Goal: Task Accomplishment & Management: Use online tool/utility

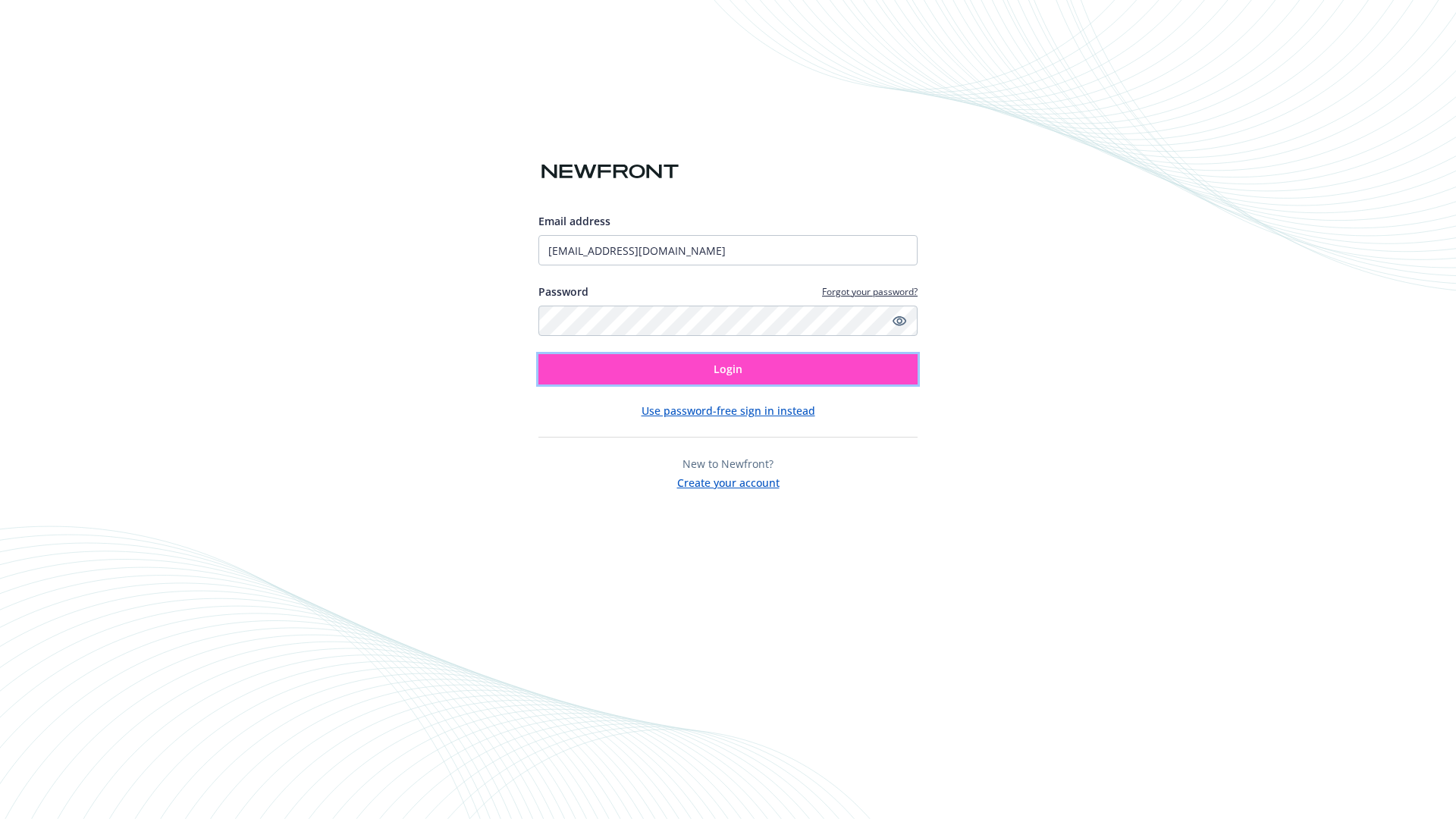
click at [728, 370] on span "Login" at bounding box center [728, 369] width 29 height 14
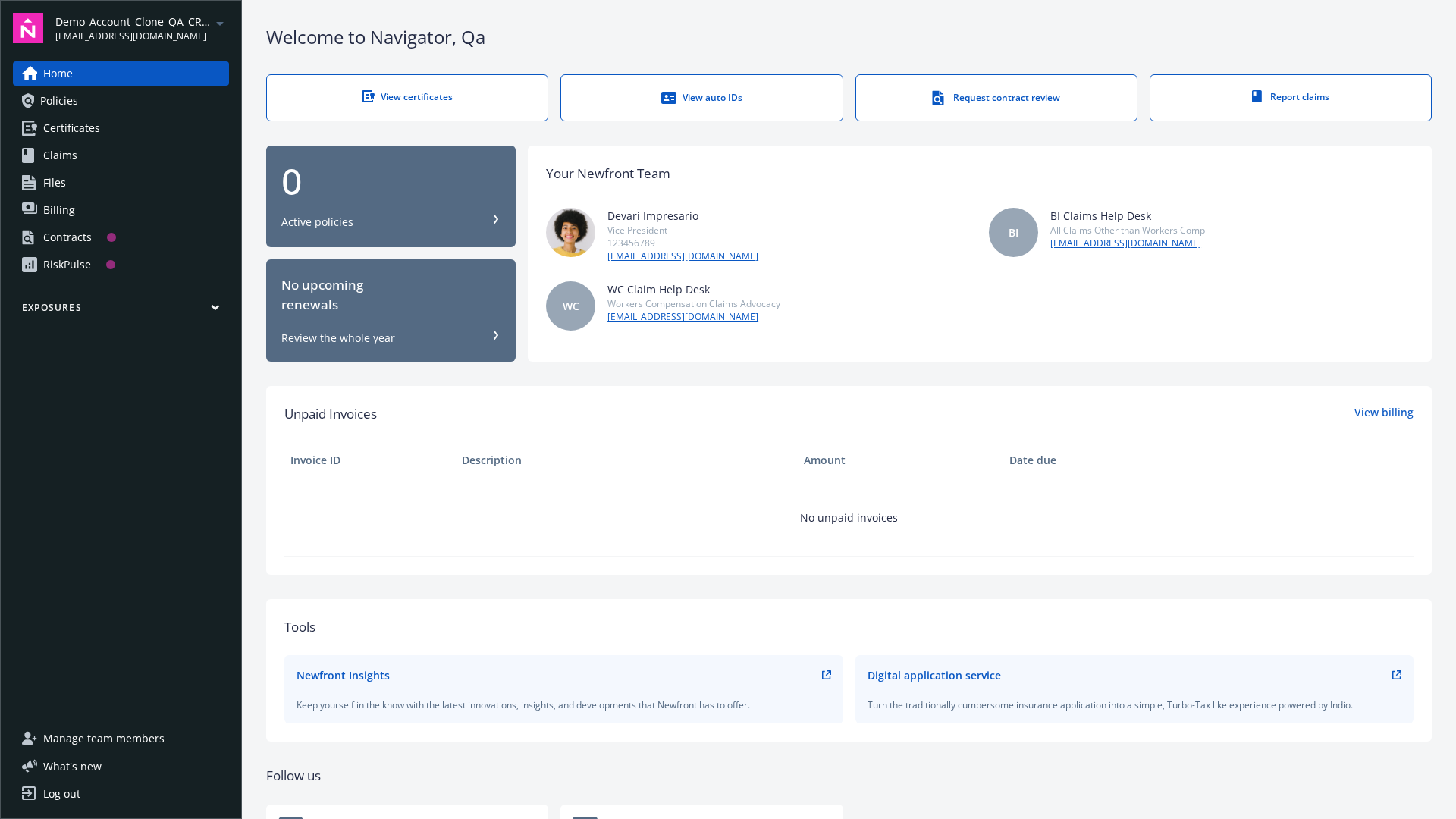
click at [142, 28] on span "Demo_Account_Clone_QA_CR_Tests_Prospect" at bounding box center [133, 22] width 156 height 16
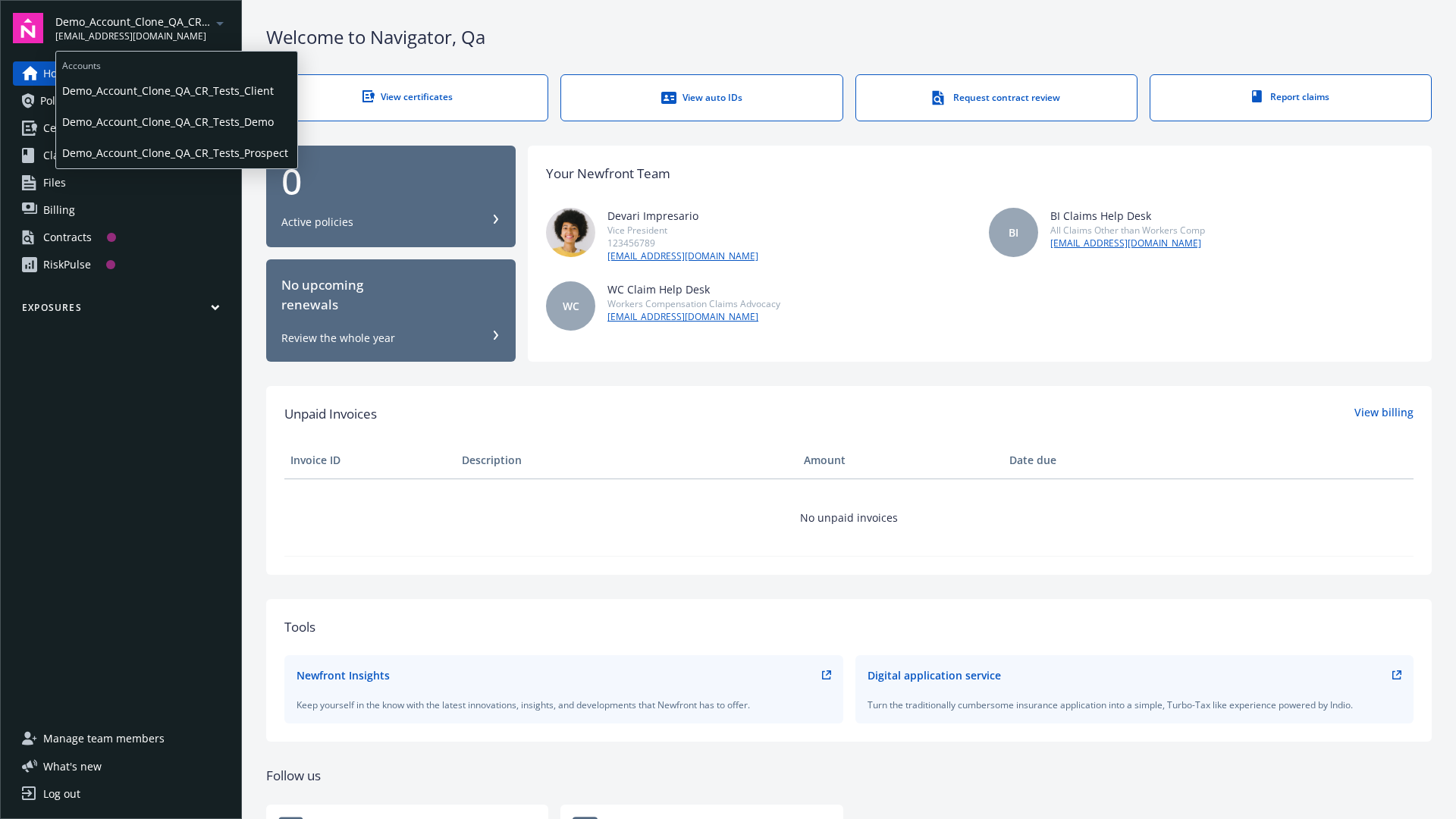
click at [175, 90] on span "Demo_Account_Clone_QA_CR_Tests_Client" at bounding box center [176, 90] width 229 height 31
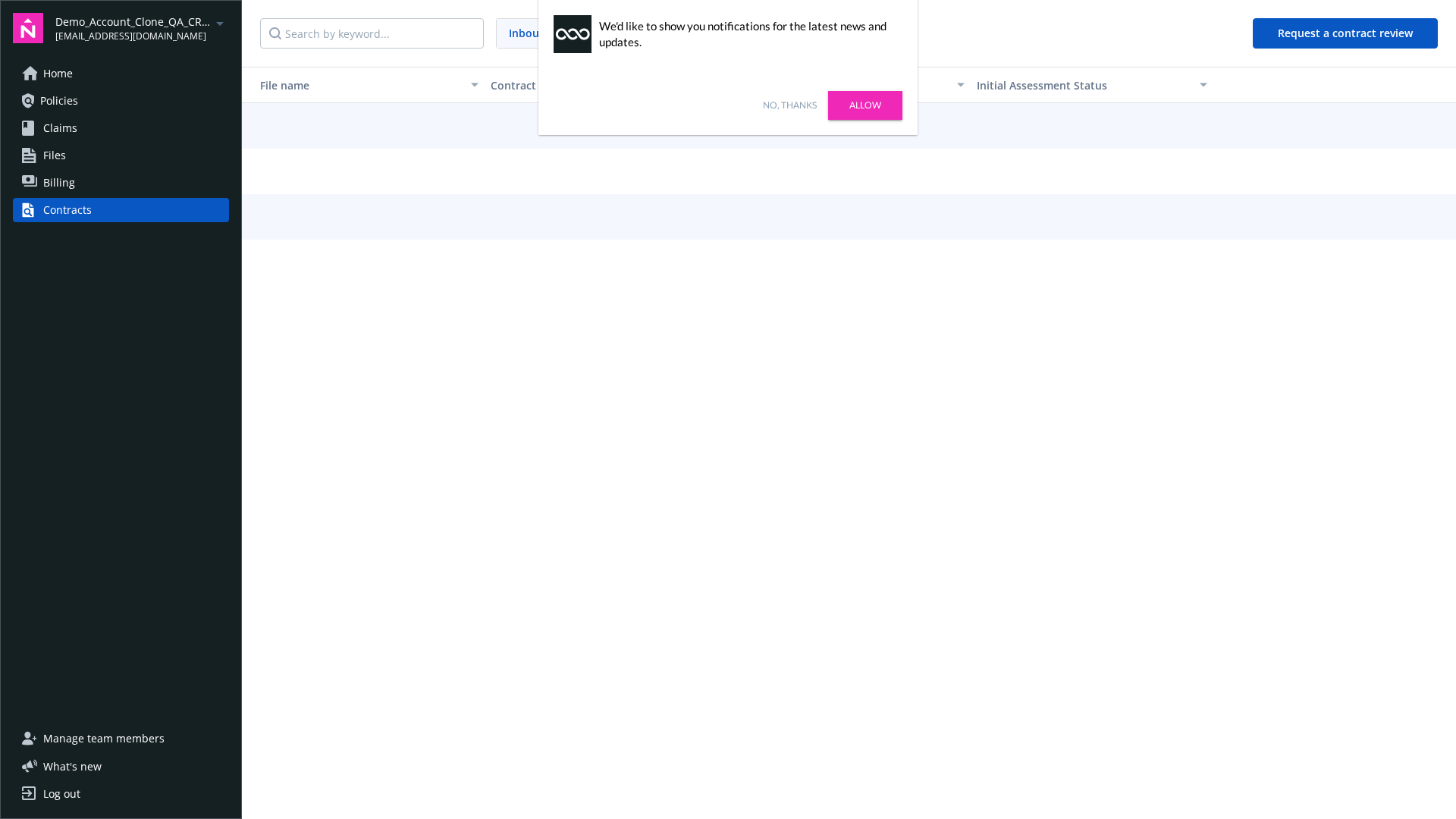
click at [789, 105] on link "No, thanks" at bounding box center [789, 105] width 53 height 14
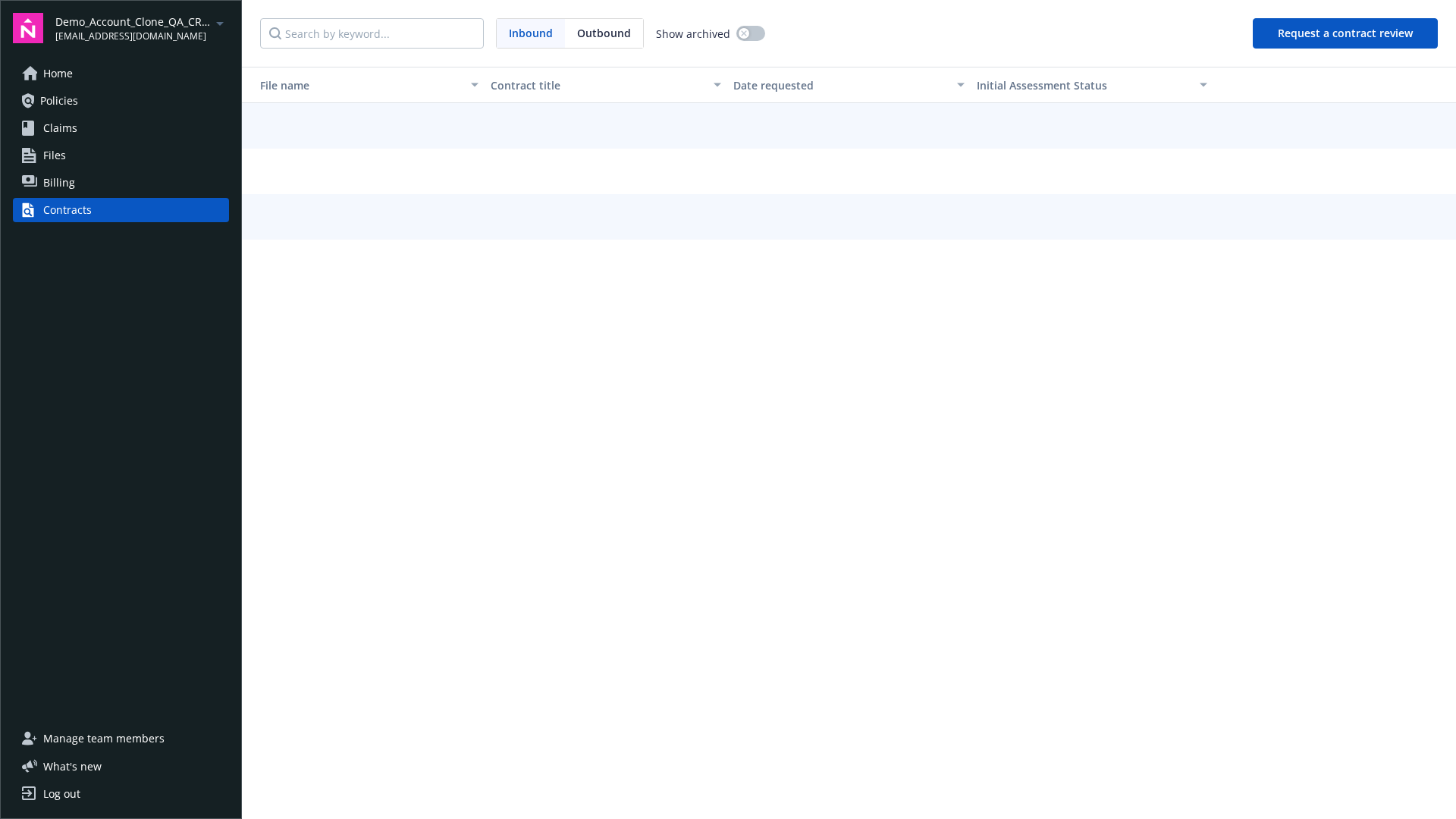
click at [1346, 34] on button "Request a contract review" at bounding box center [1344, 33] width 185 height 30
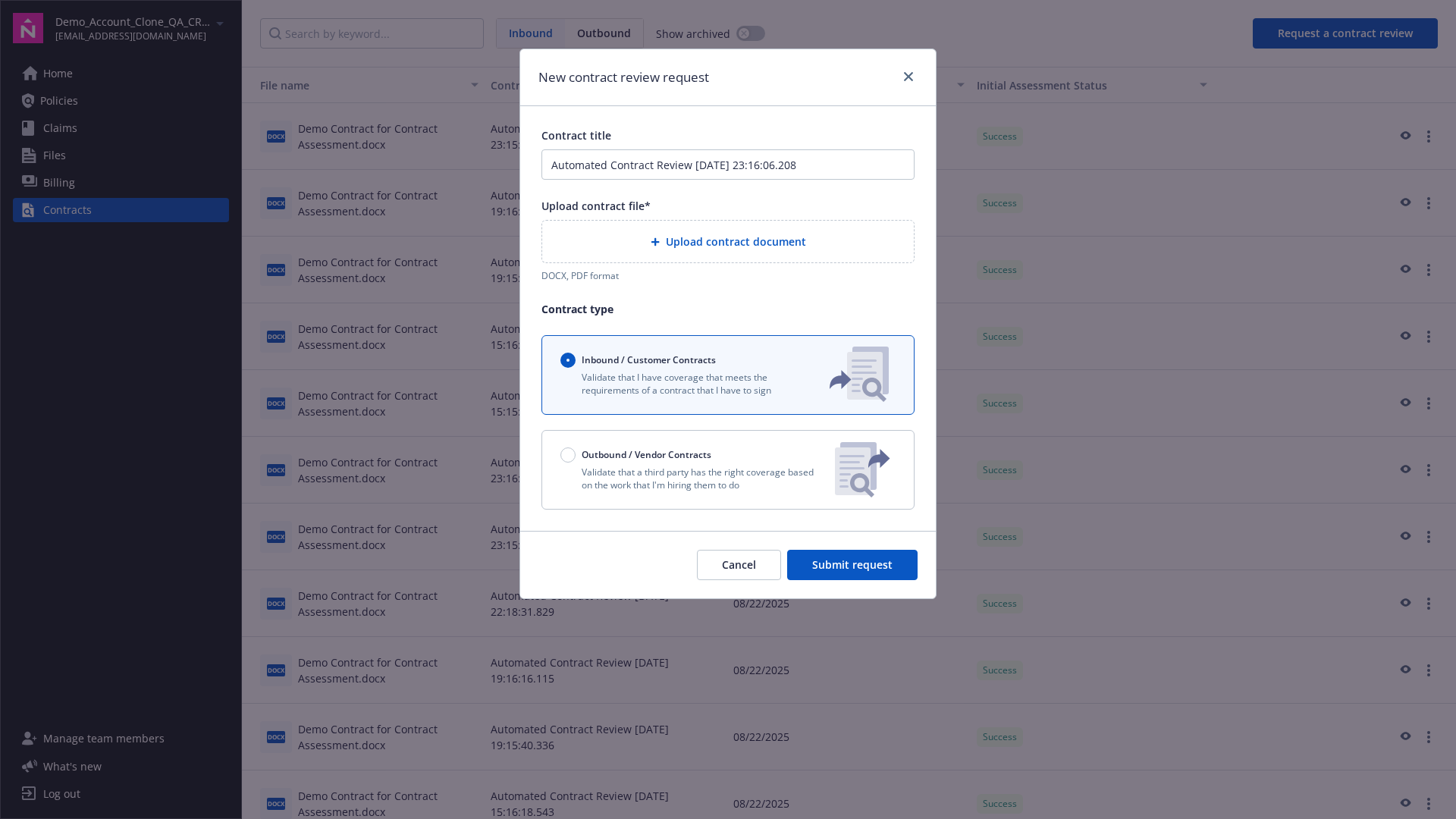
type input "Automated Contract Review 08-25-2025 23:16:06.208"
click at [728, 469] on p "Validate that a third party has the right coverage based on the work that I'm h…" at bounding box center [691, 478] width 263 height 25
radio input "false"
radio input "true"
click at [853, 571] on span "Submit request" at bounding box center [853, 564] width 81 height 14
